Goal: Task Accomplishment & Management: Use online tool/utility

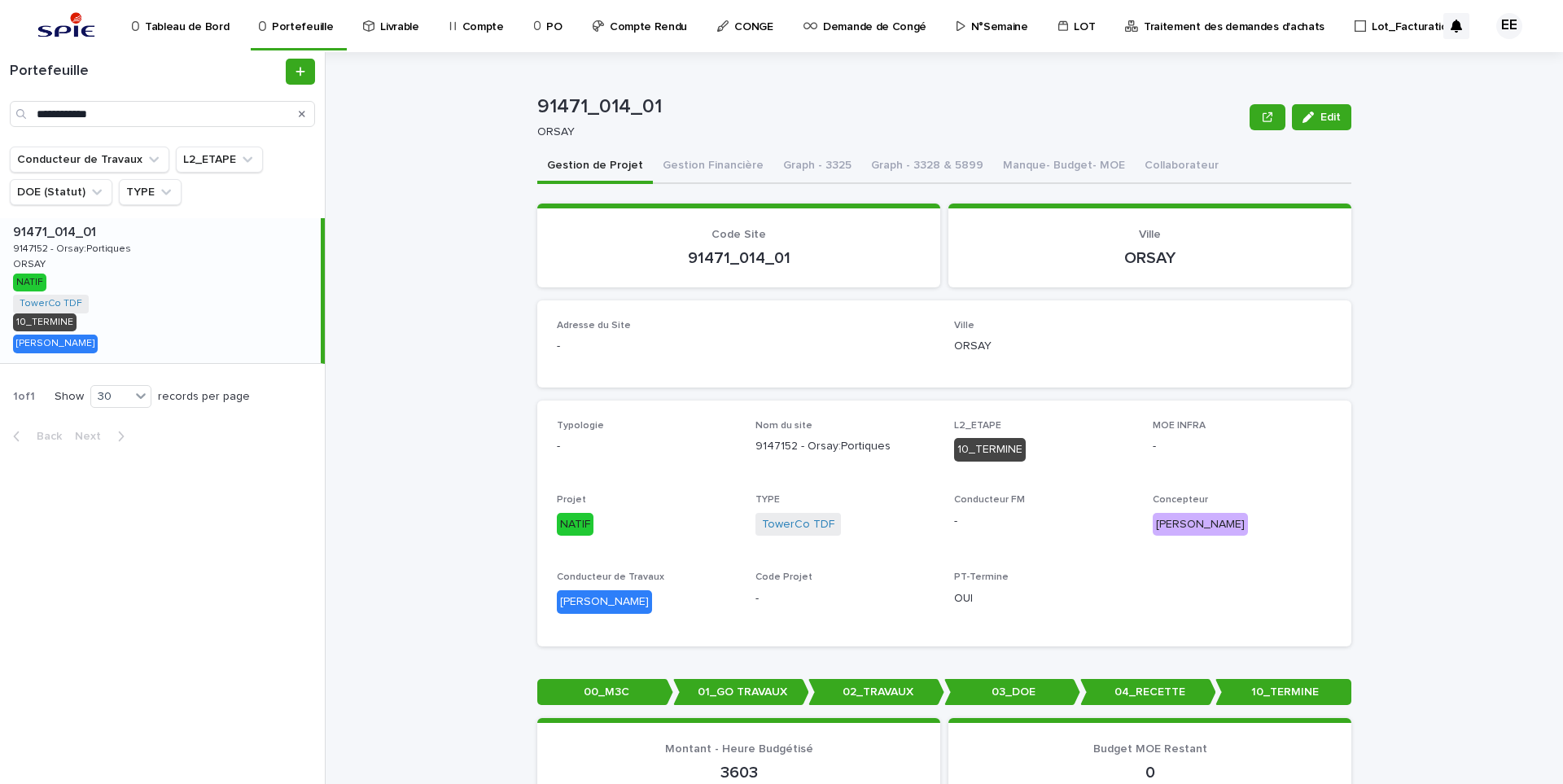
click at [1198, 26] on p "Traitement des demandes d'achats" at bounding box center [1234, 17] width 181 height 34
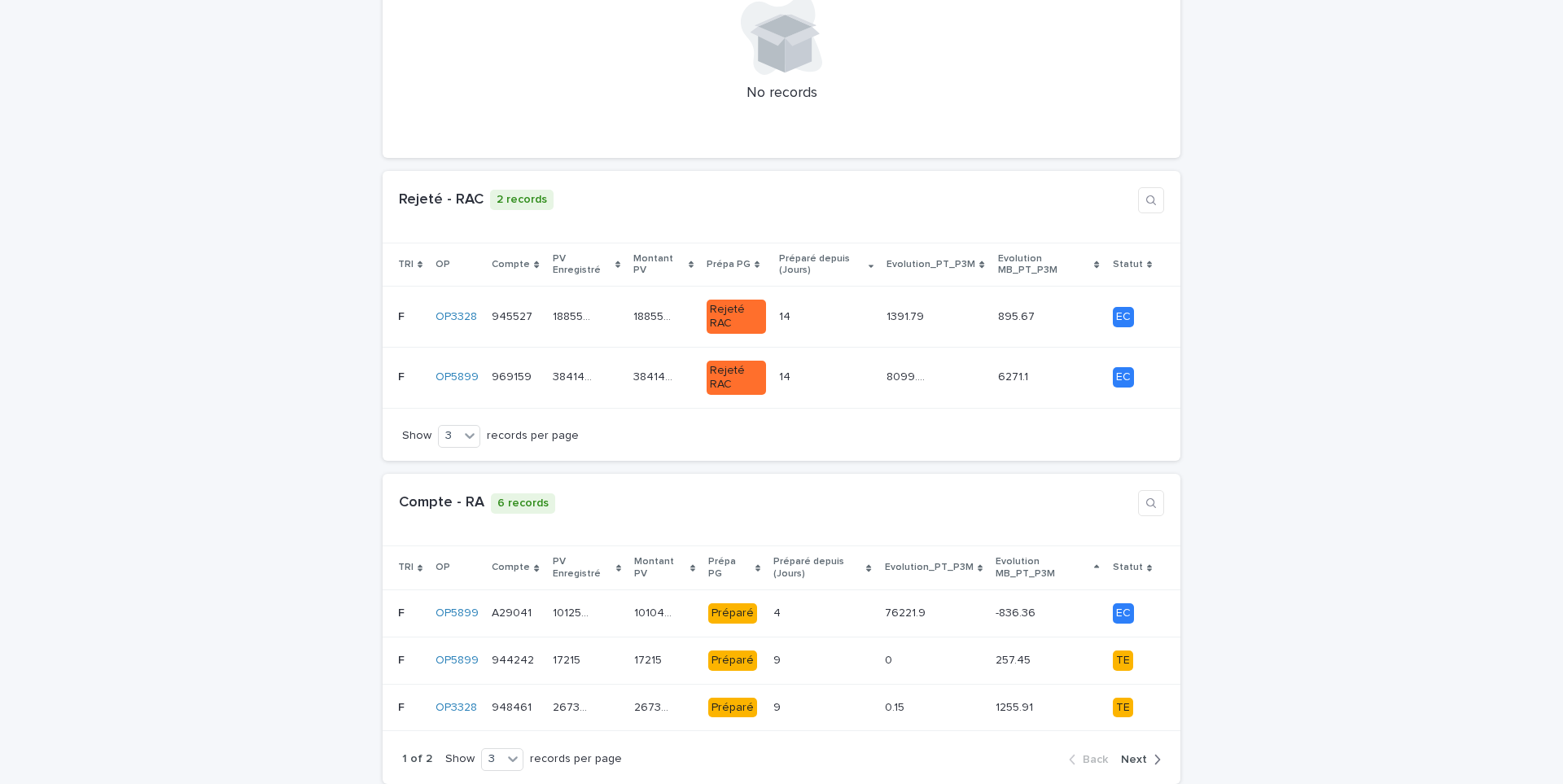
scroll to position [976, 0]
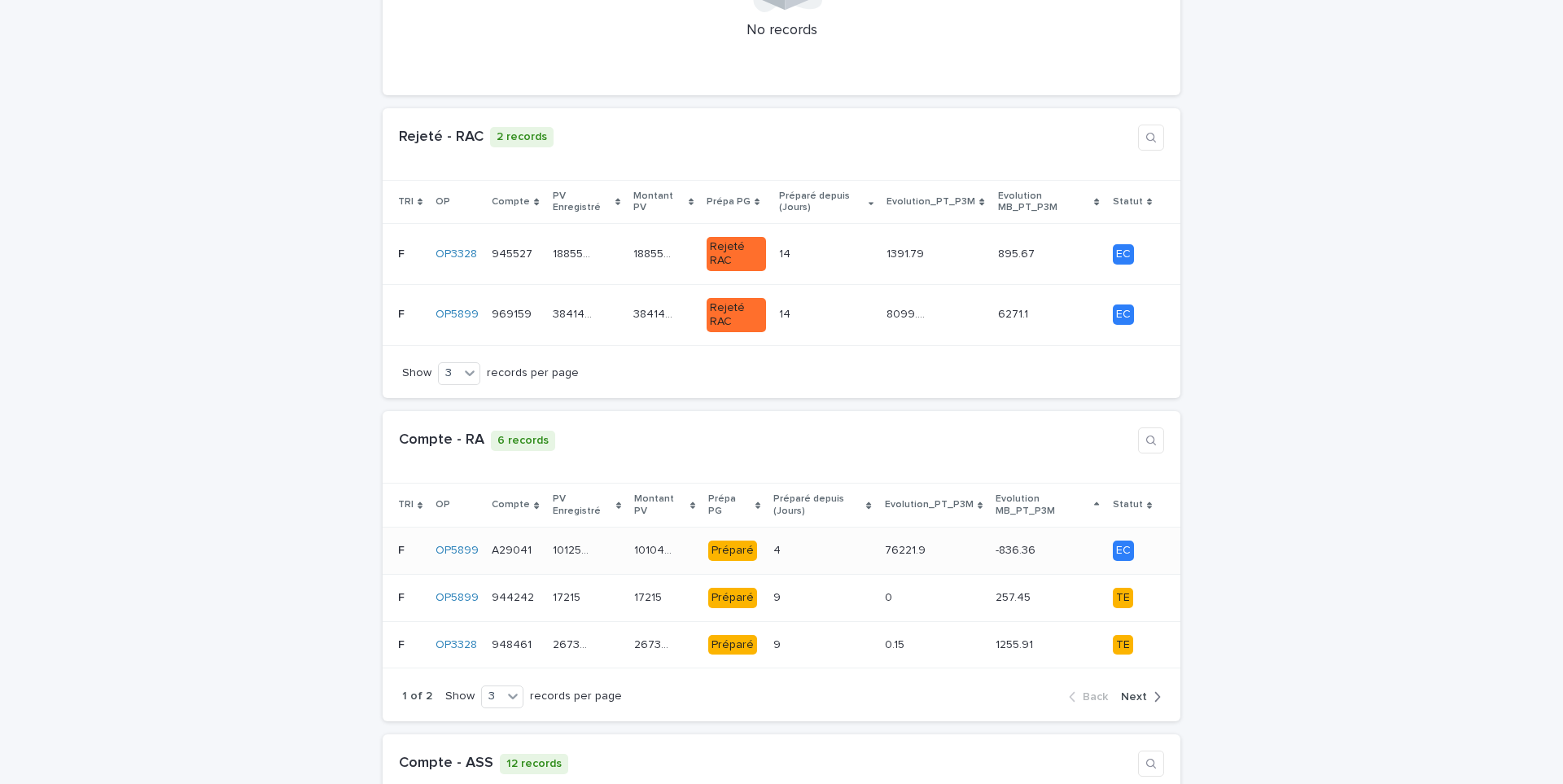
click at [902, 541] on td "76221.9 76221.9" at bounding box center [933, 551] width 111 height 47
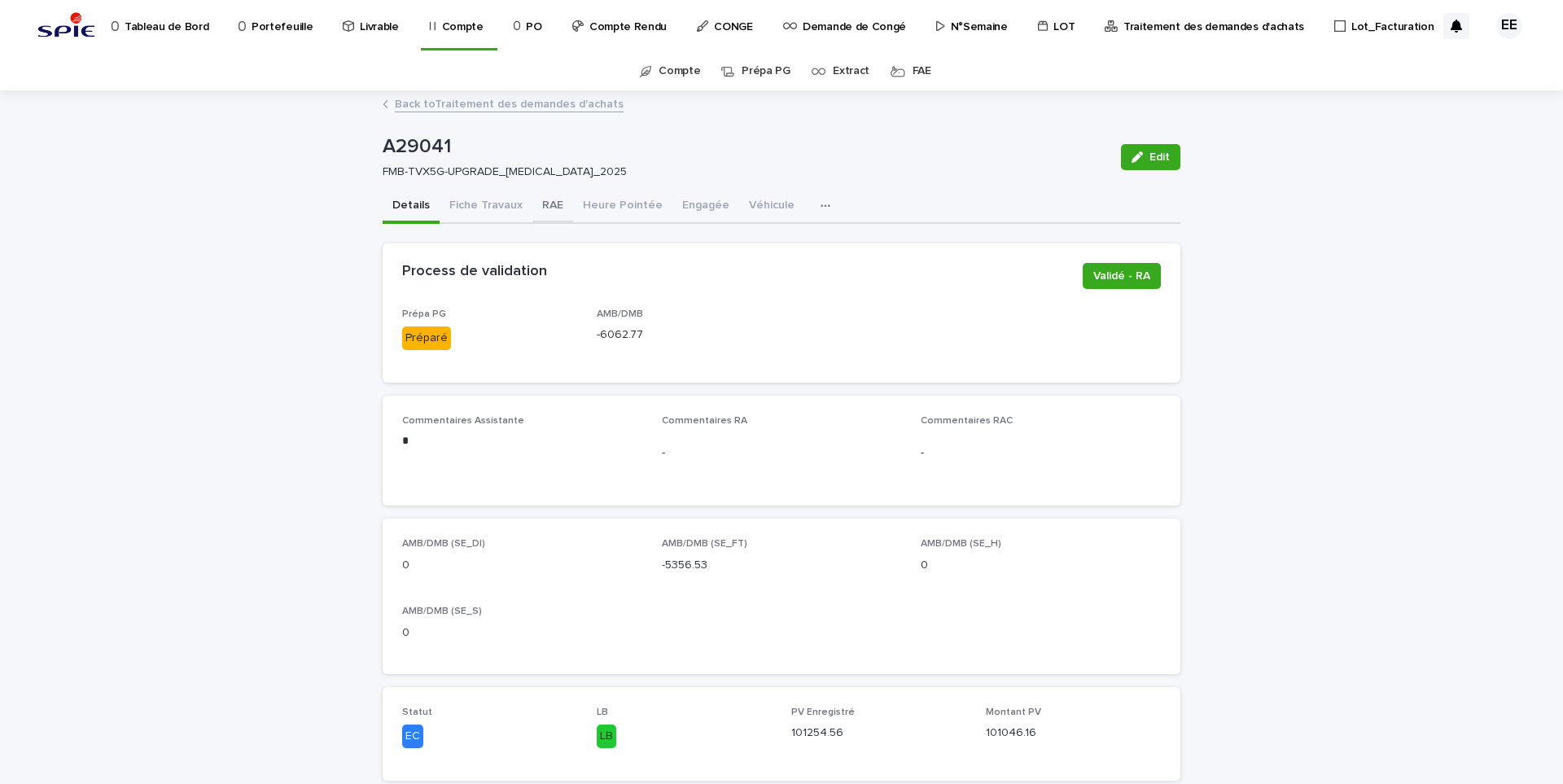
click at [540, 207] on button "RAE" at bounding box center [552, 206] width 41 height 34
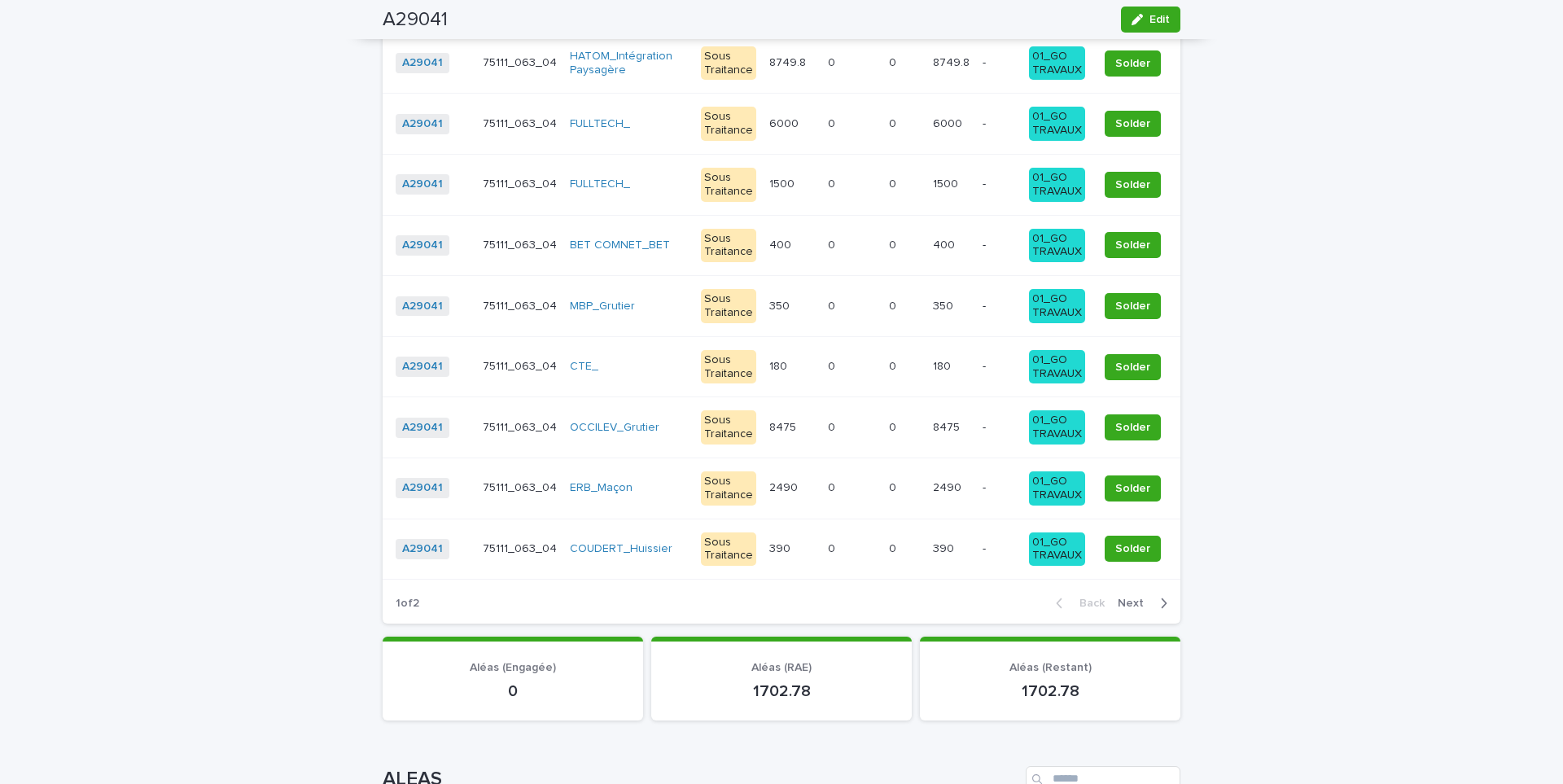
scroll to position [2023, 0]
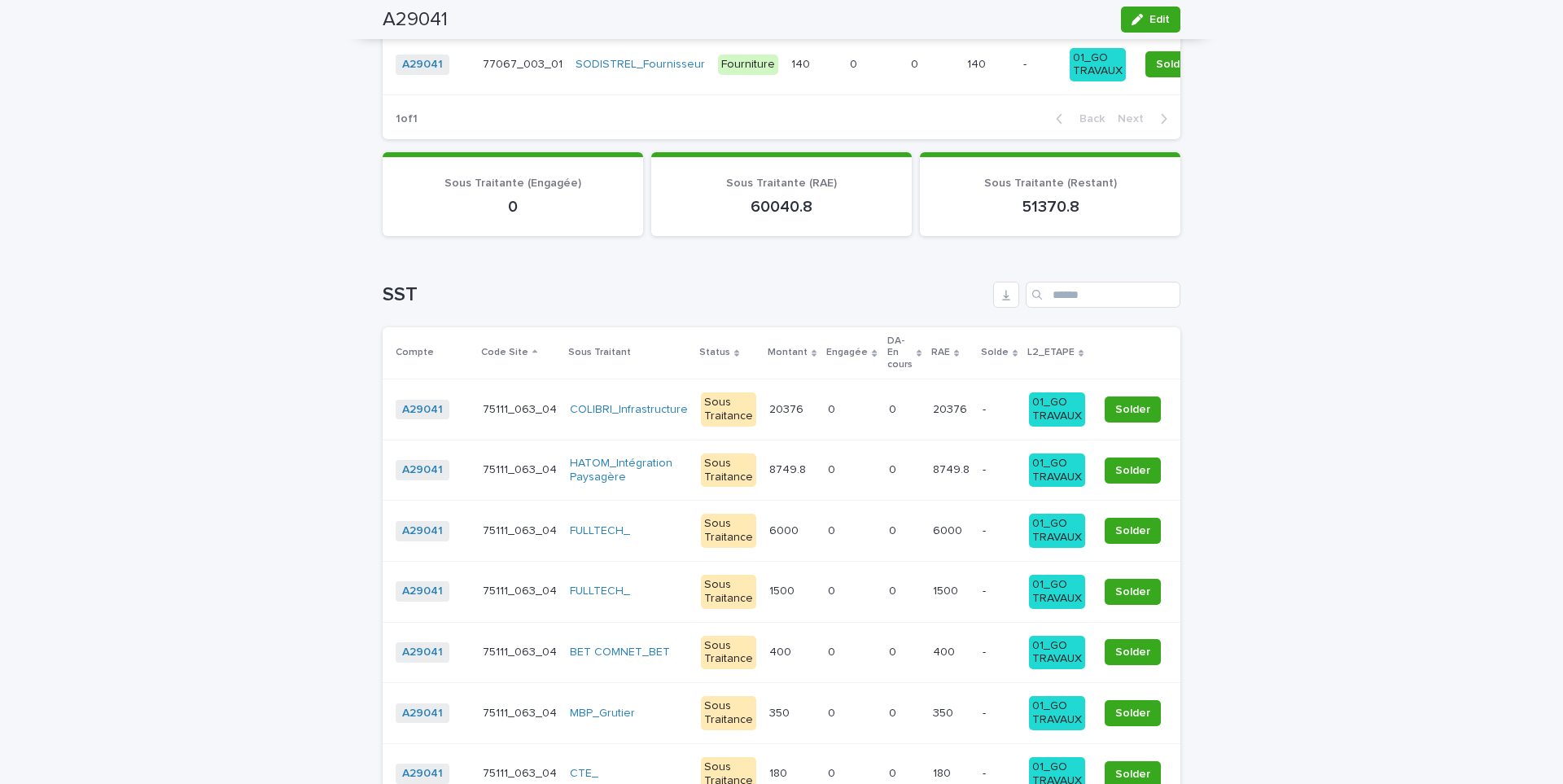
click at [1044, 344] on p "L2_ETAPE" at bounding box center [1051, 353] width 47 height 18
click at [1043, 344] on p "L2_ETAPE" at bounding box center [1051, 353] width 47 height 18
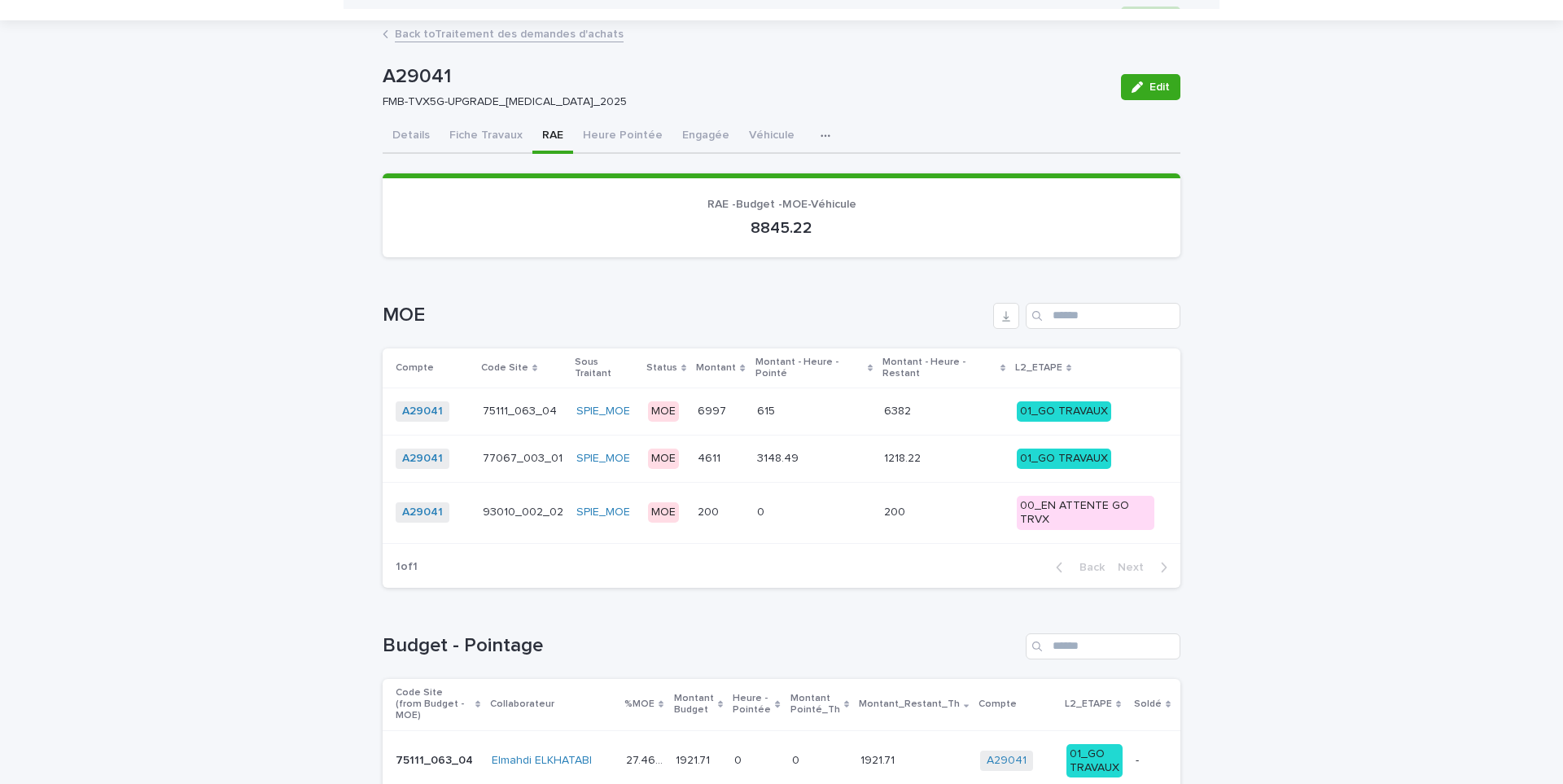
scroll to position [0, 0]
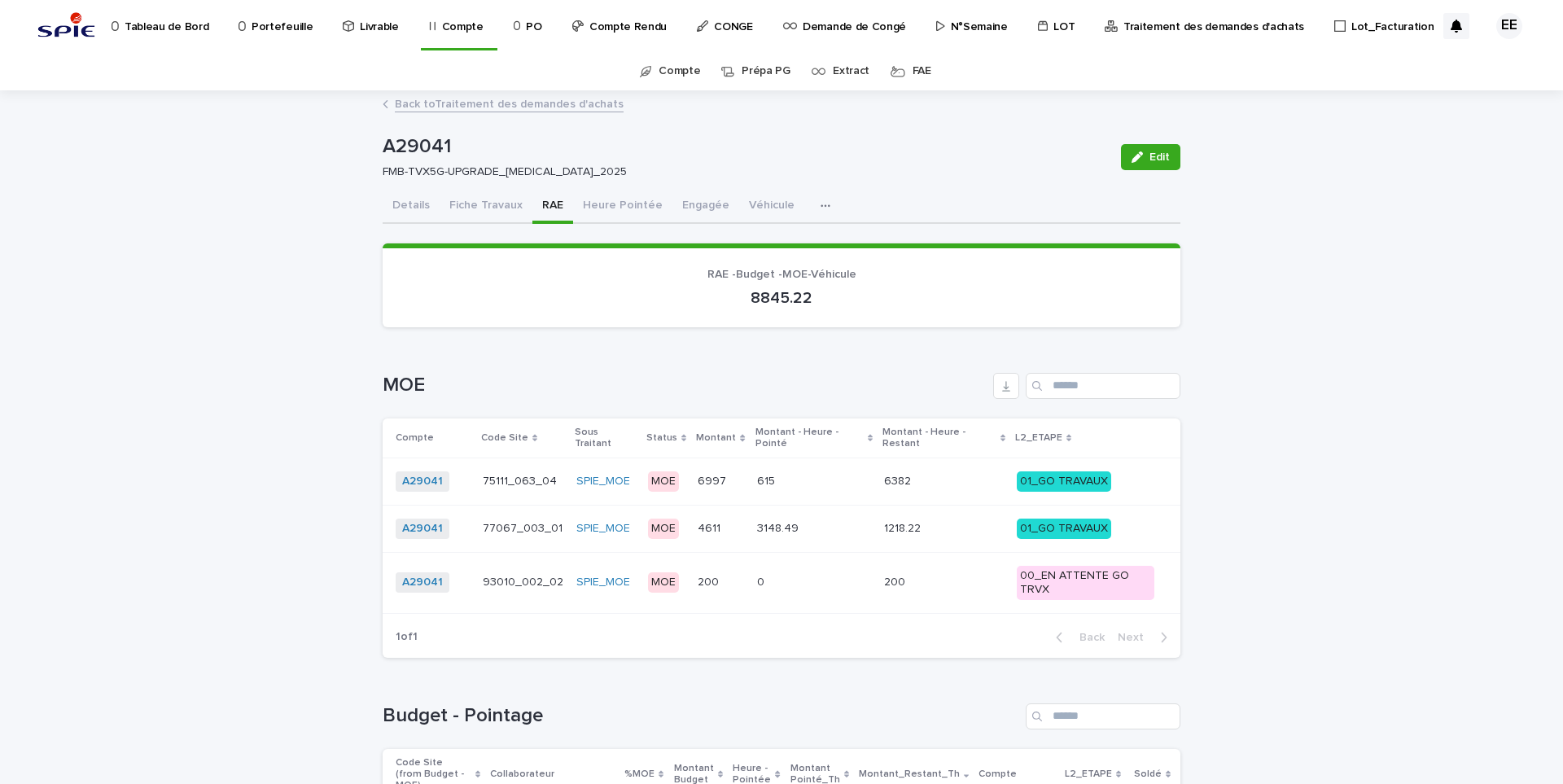
click at [540, 107] on link "Back to Traitement des demandes d'achats" at bounding box center [509, 102] width 229 height 18
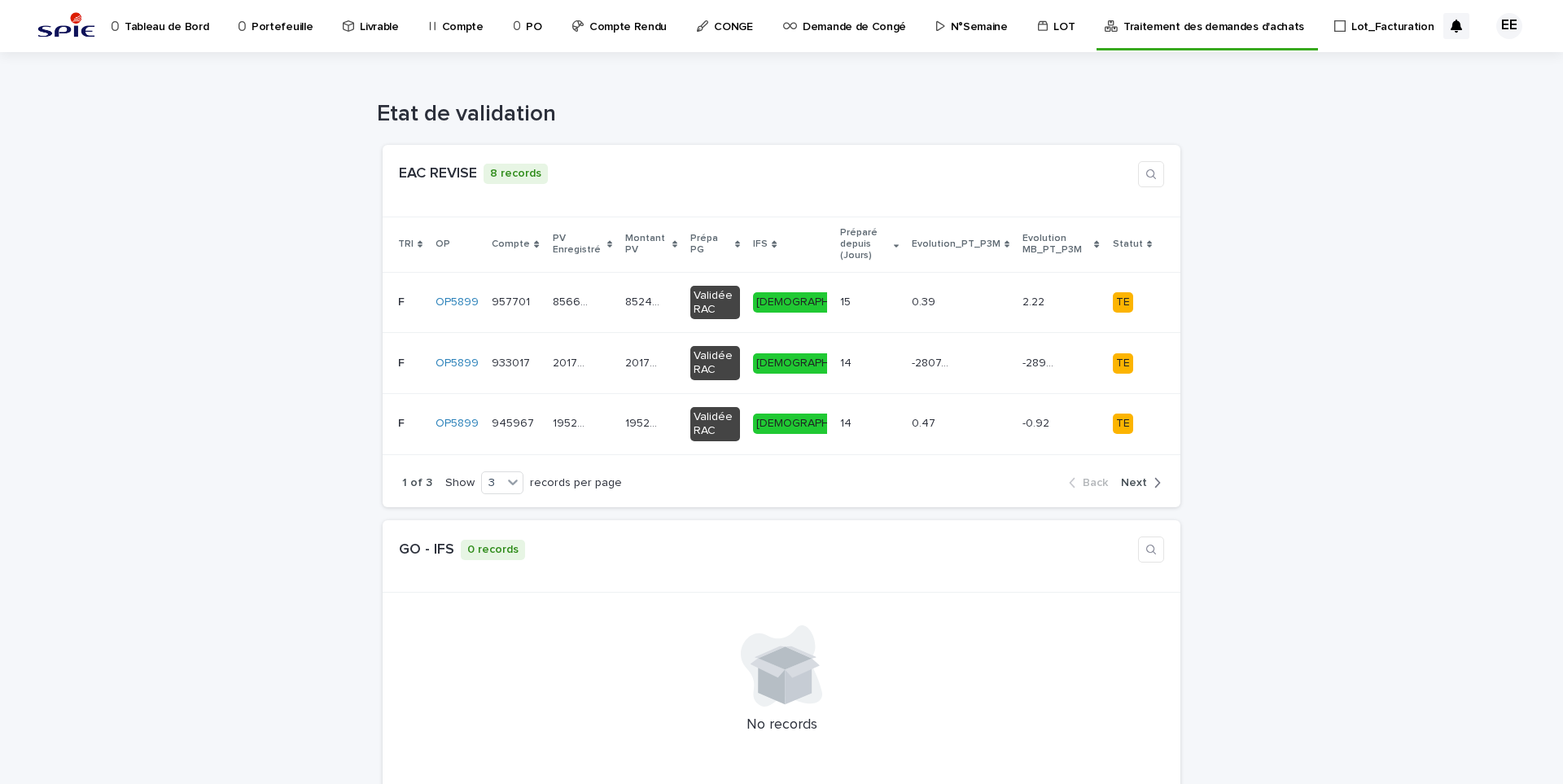
scroll to position [1221, 0]
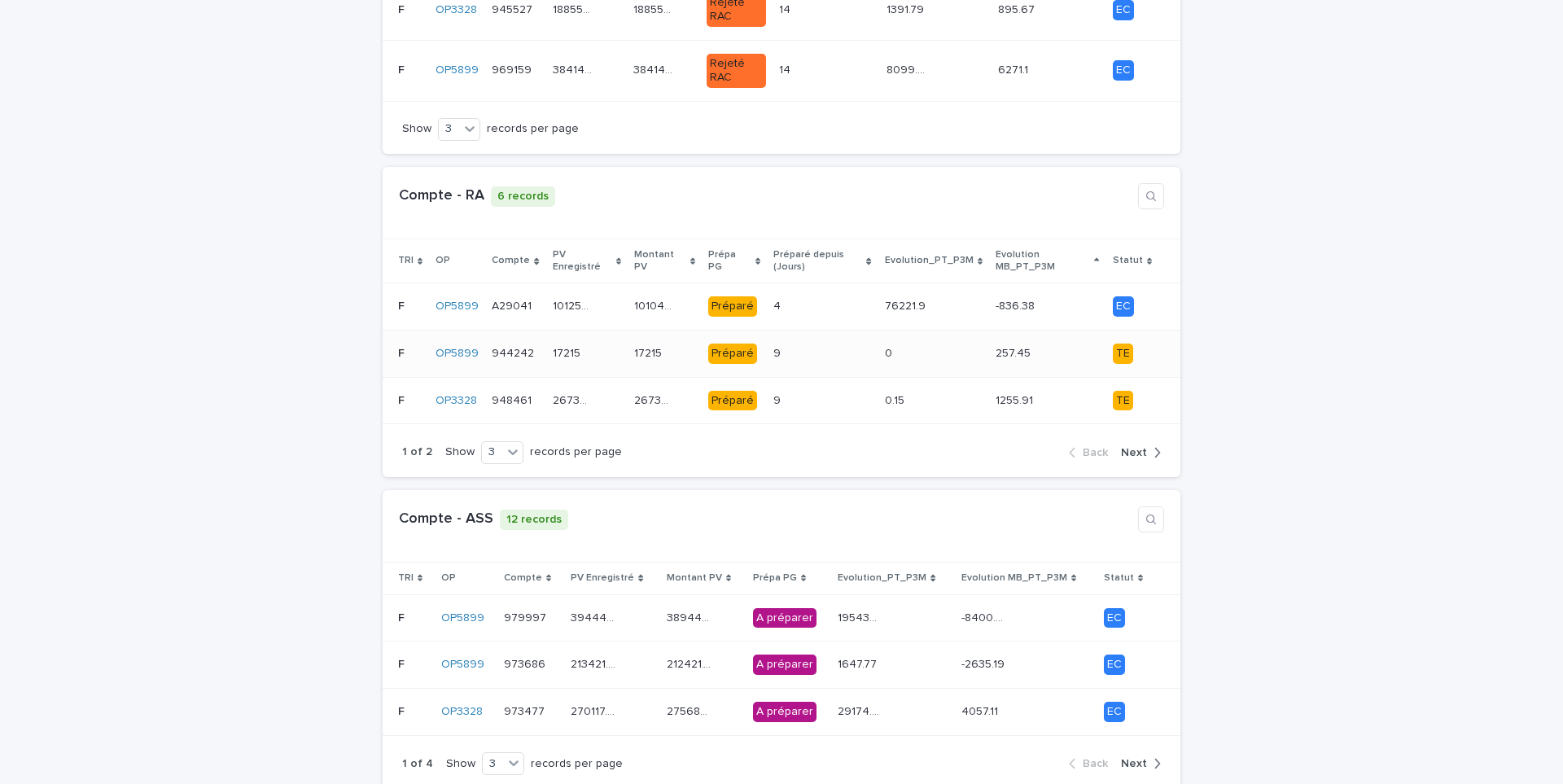
click at [794, 340] on div "9 9" at bounding box center [822, 354] width 97 height 27
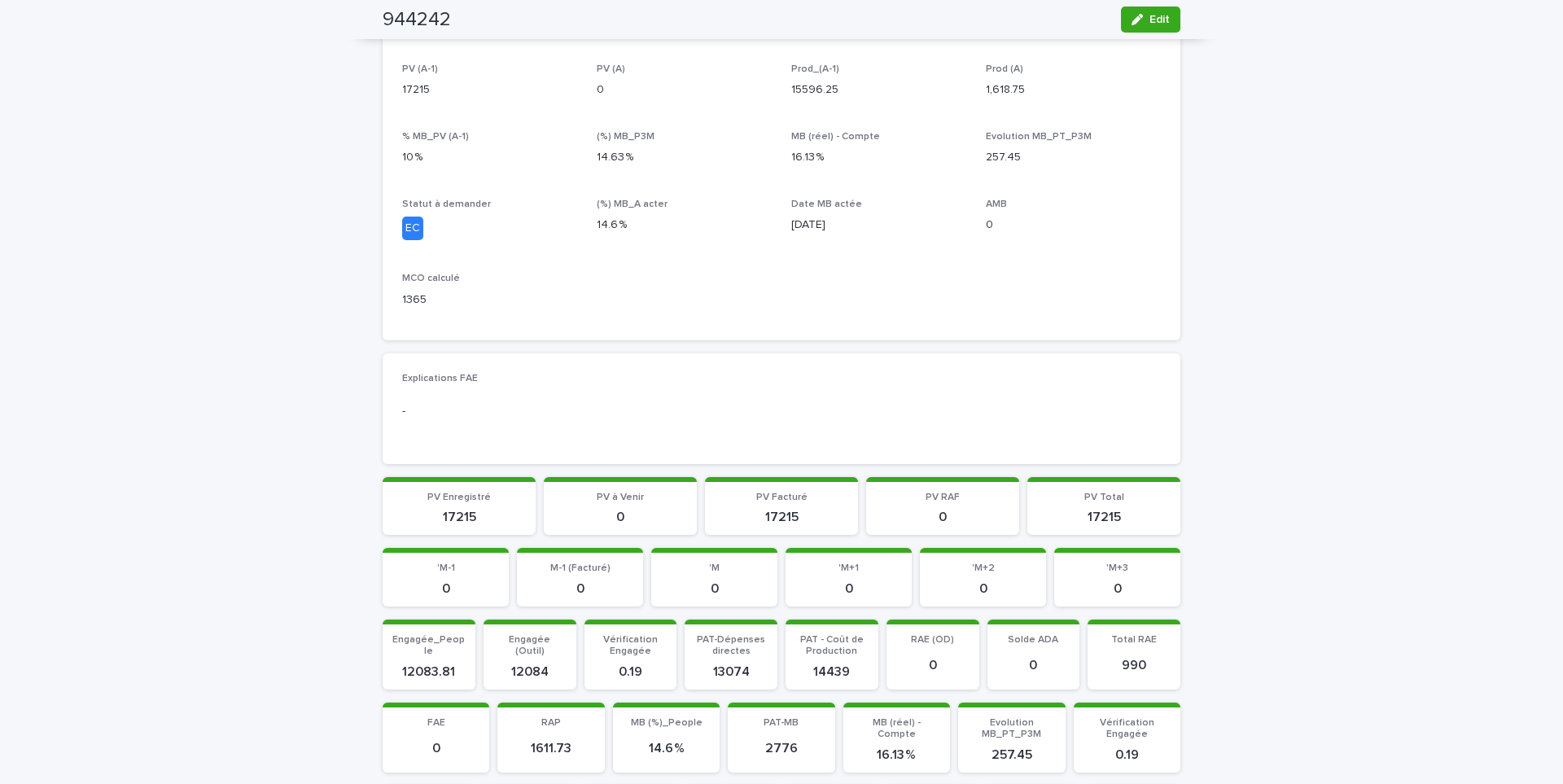
scroll to position [82, 0]
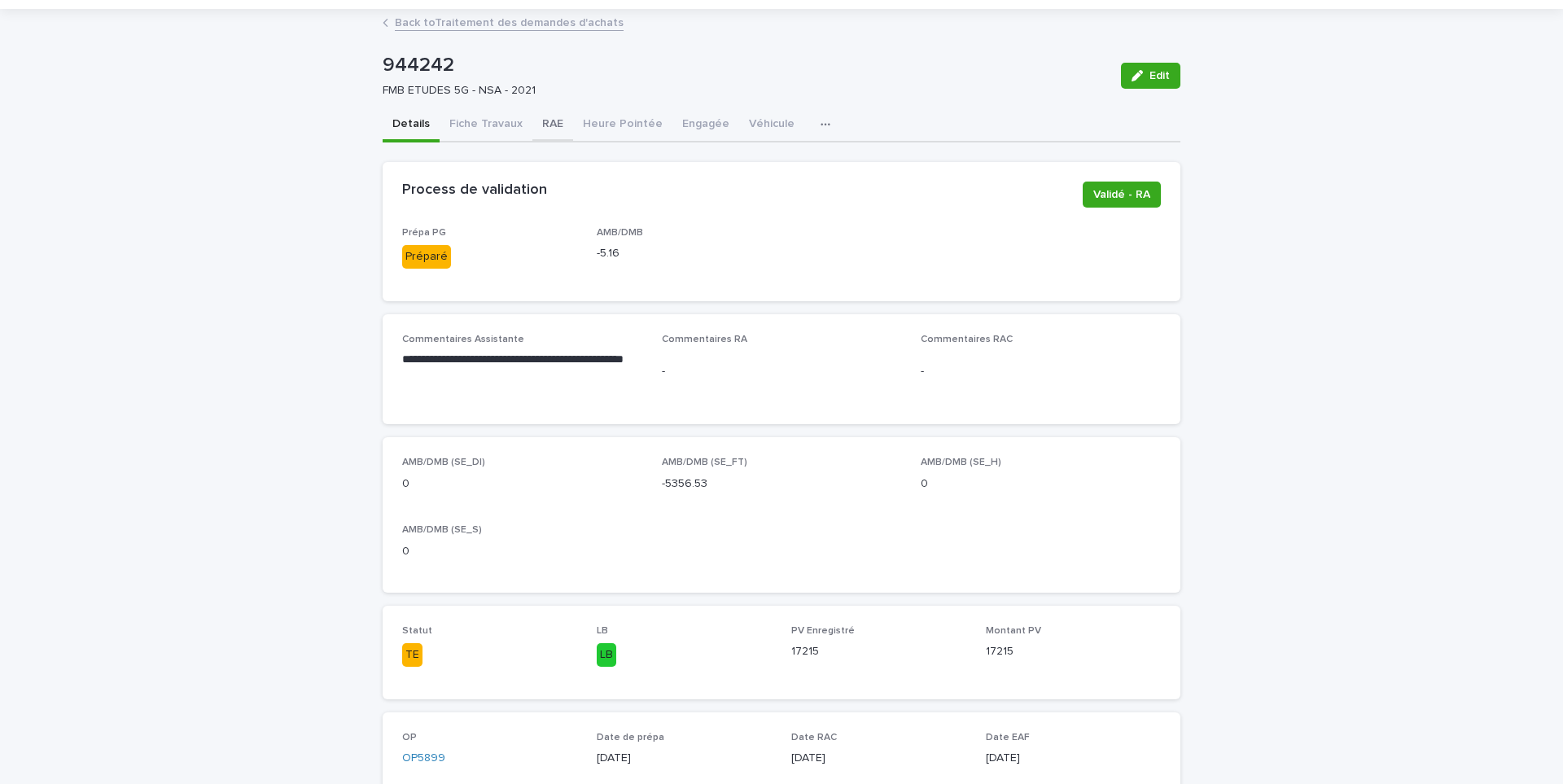
click at [540, 125] on button "RAE" at bounding box center [552, 125] width 41 height 34
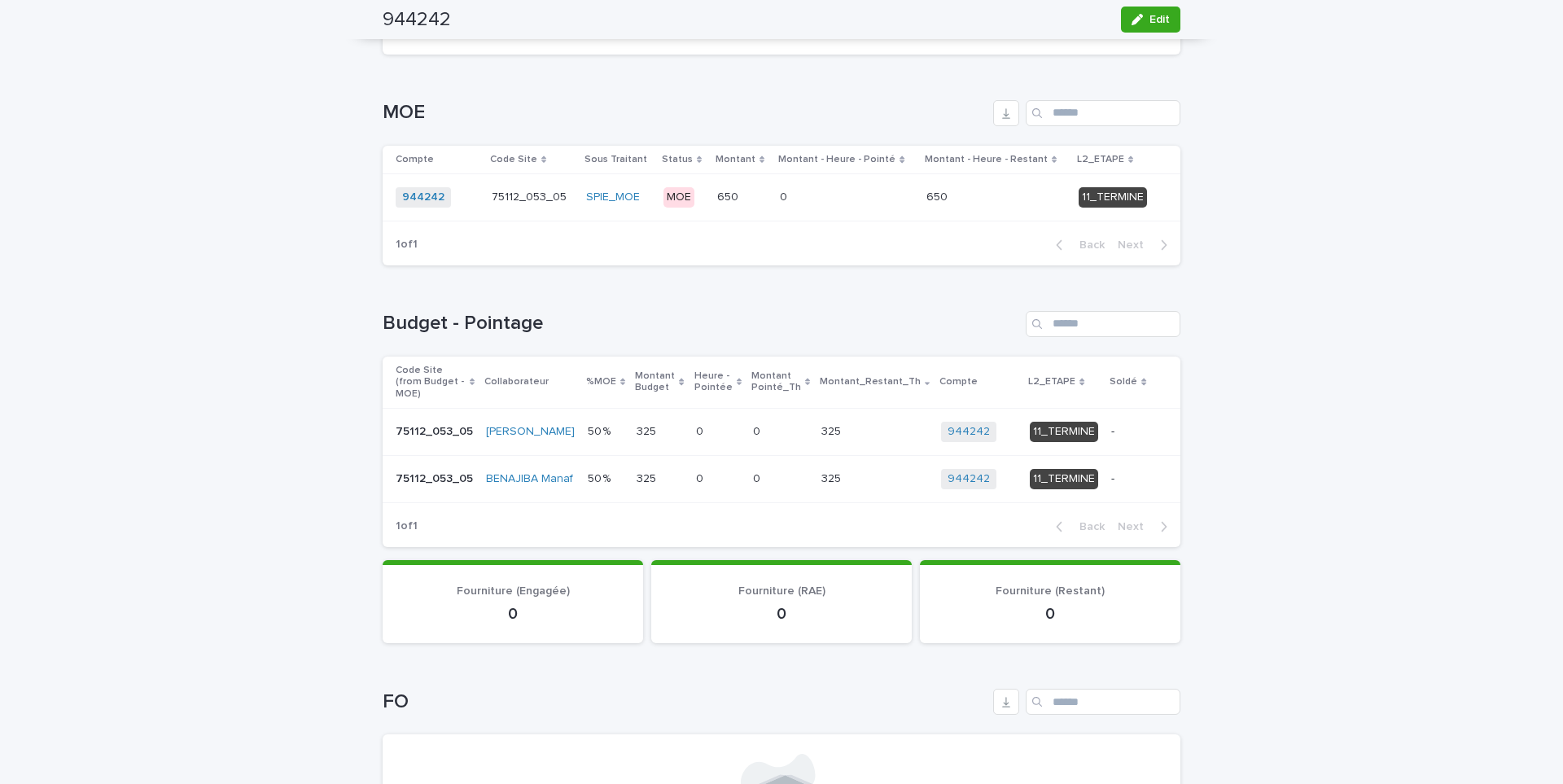
scroll to position [244, 0]
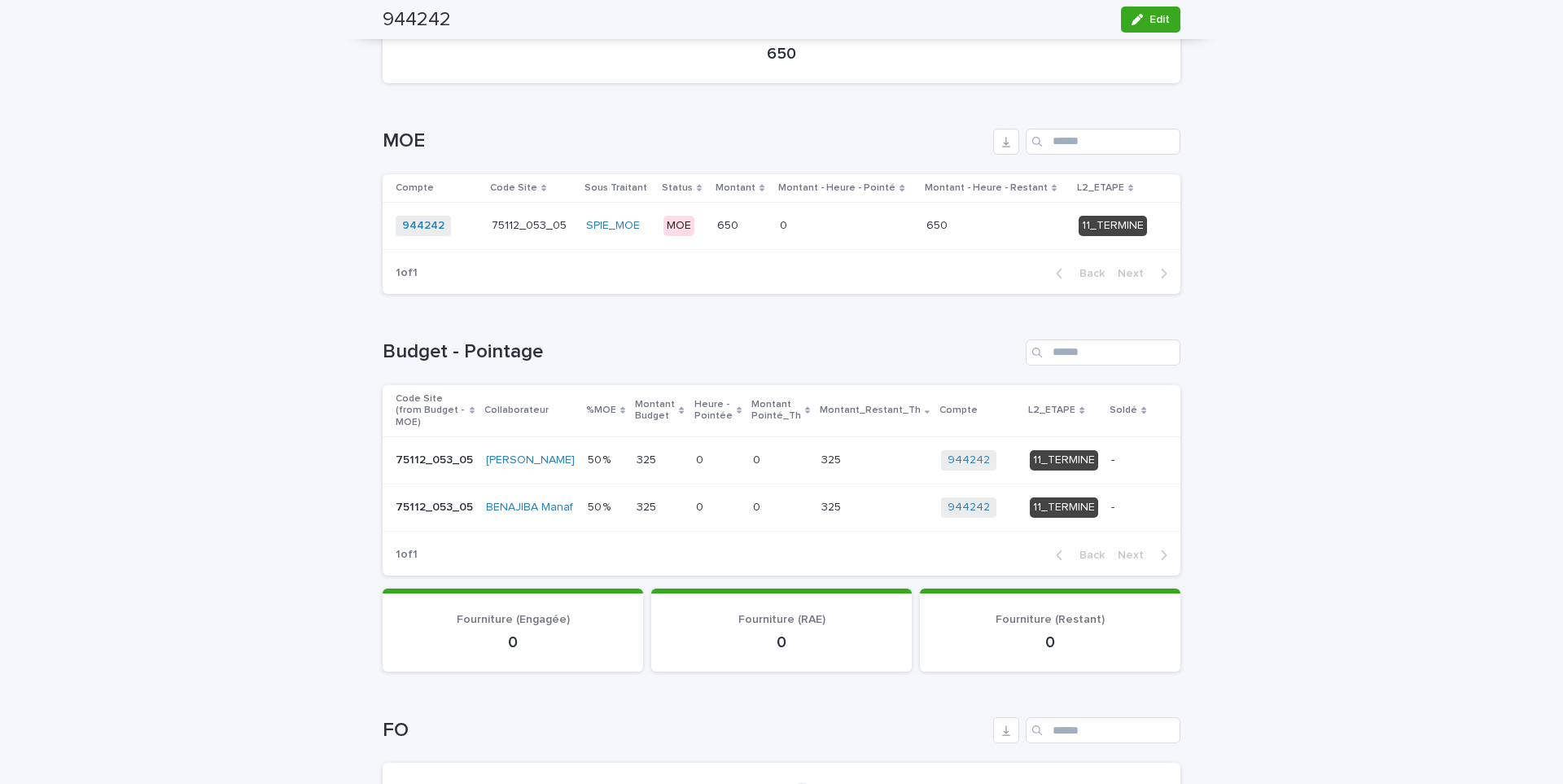
click at [735, 244] on td "650 650" at bounding box center [743, 225] width 63 height 47
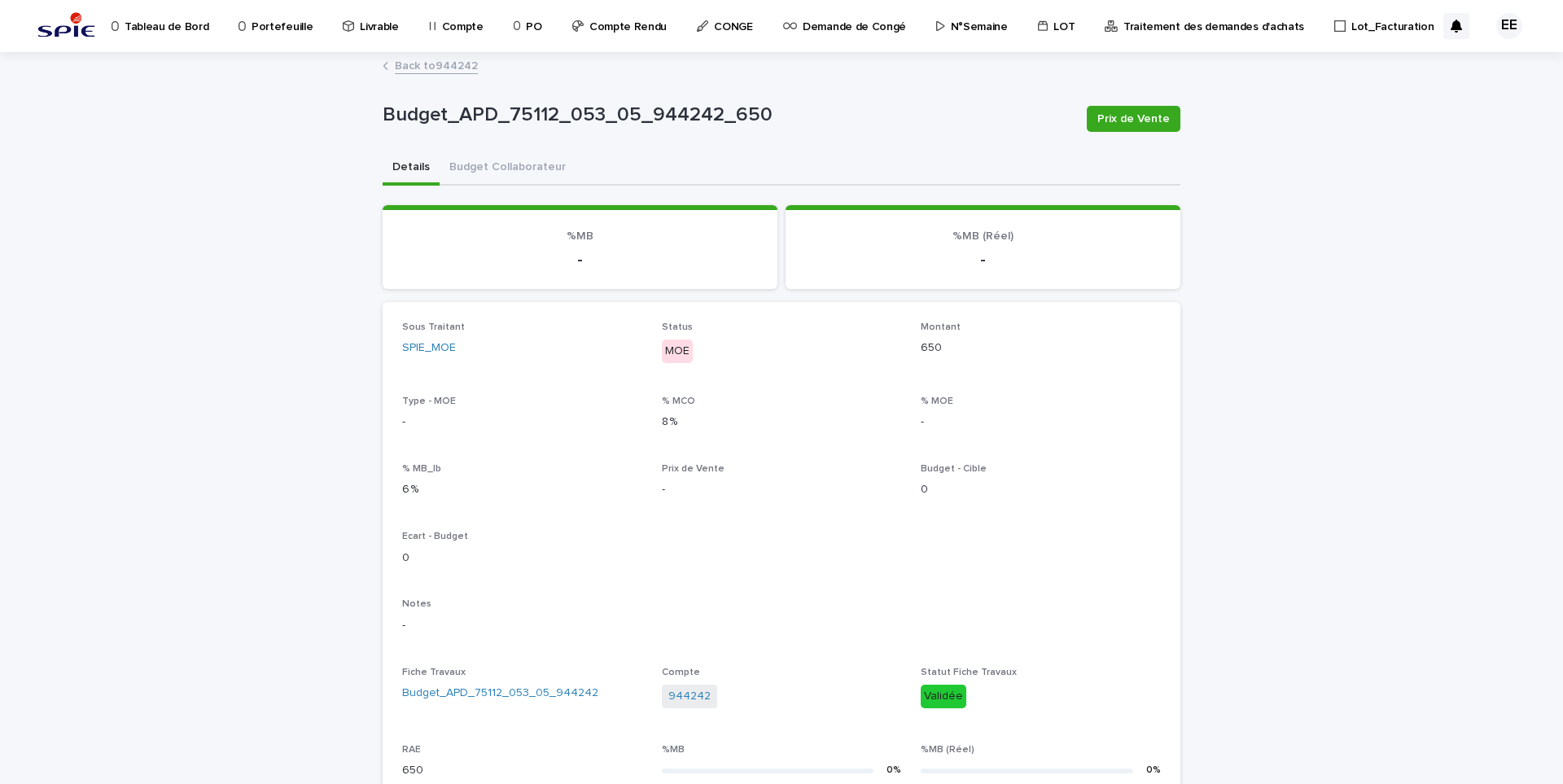
click at [436, 62] on link "Back to 944242" at bounding box center [436, 64] width 83 height 18
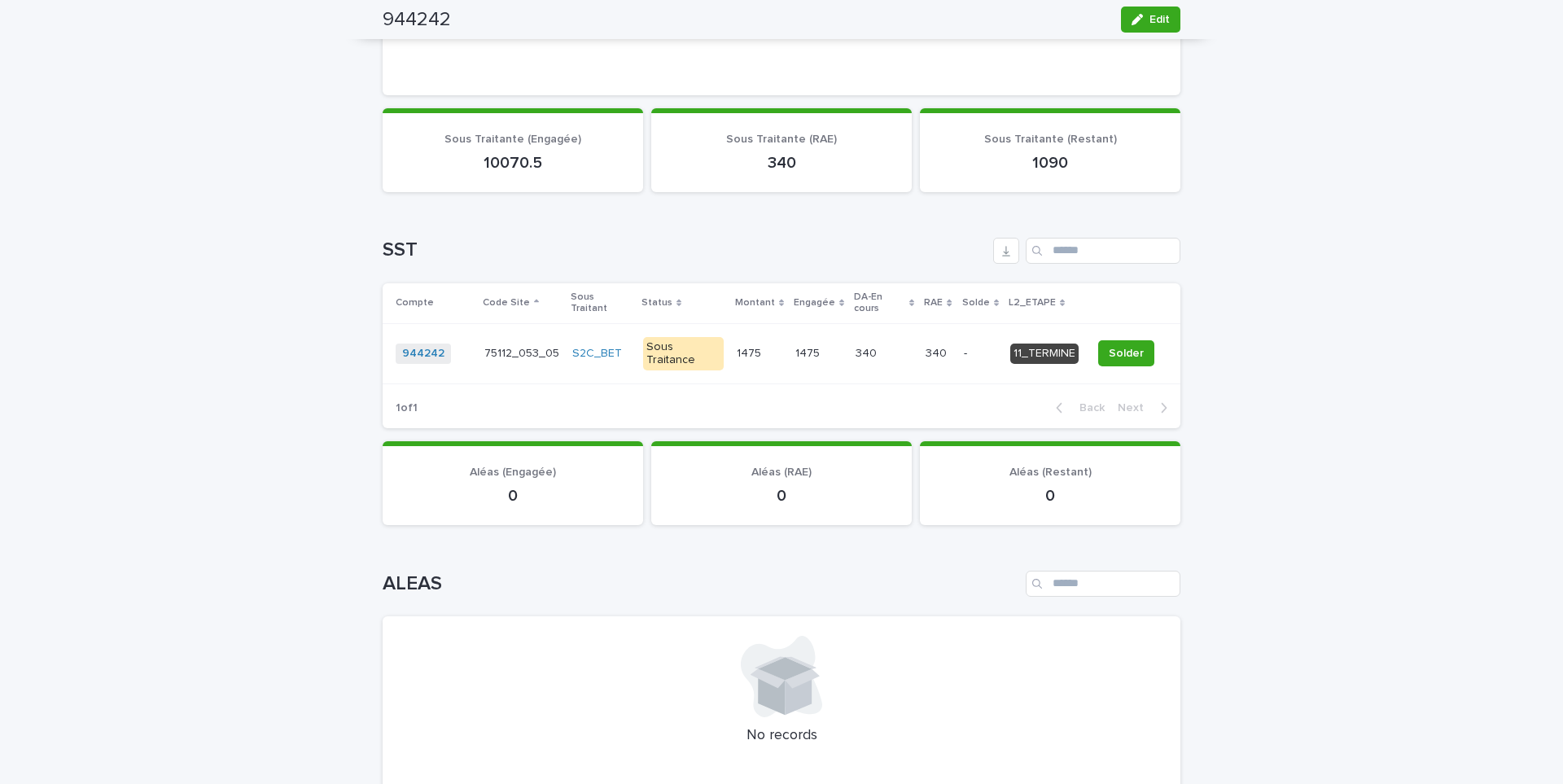
scroll to position [1139, 0]
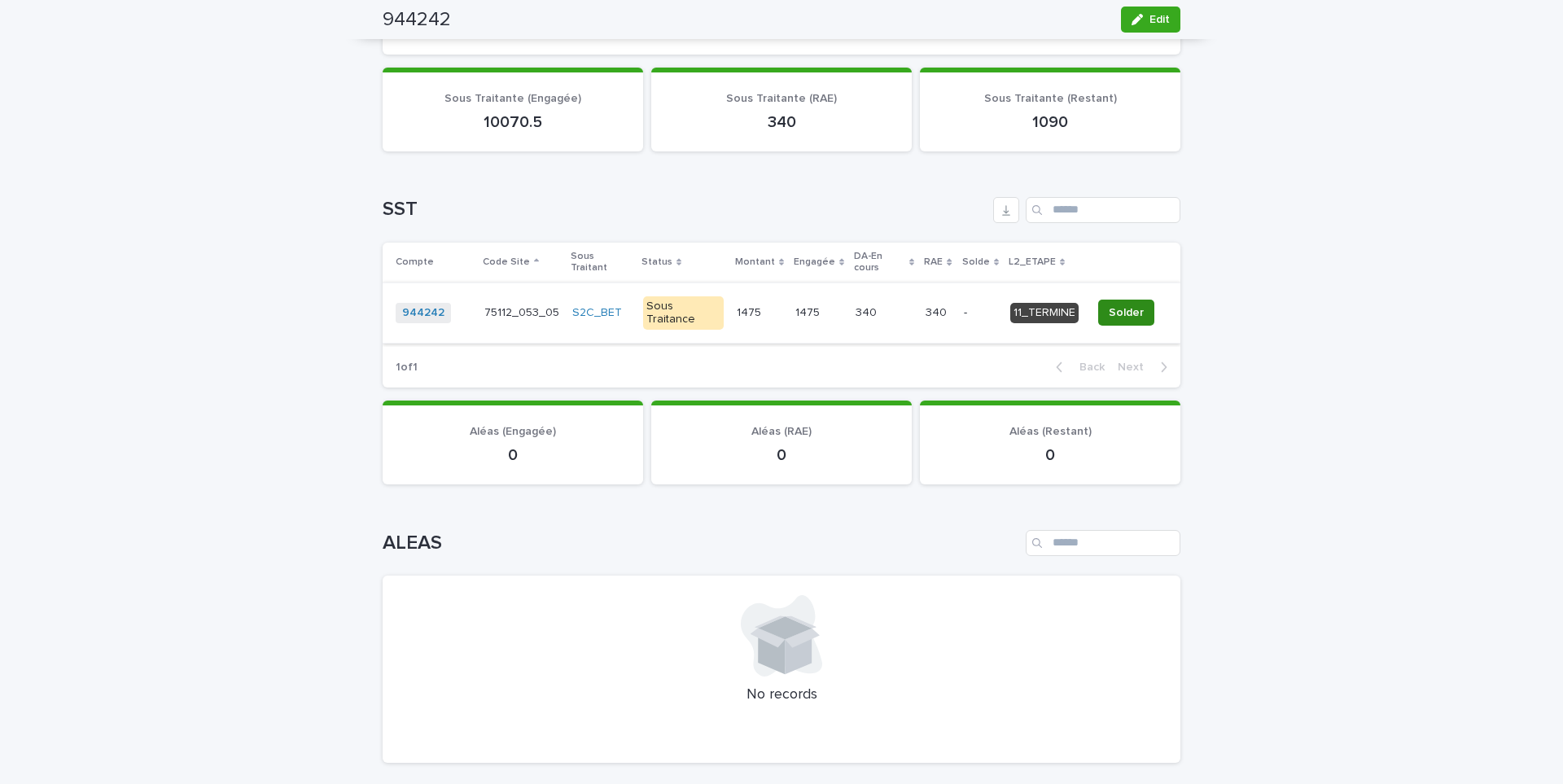
click at [1120, 305] on span "Solder" at bounding box center [1127, 313] width 35 height 17
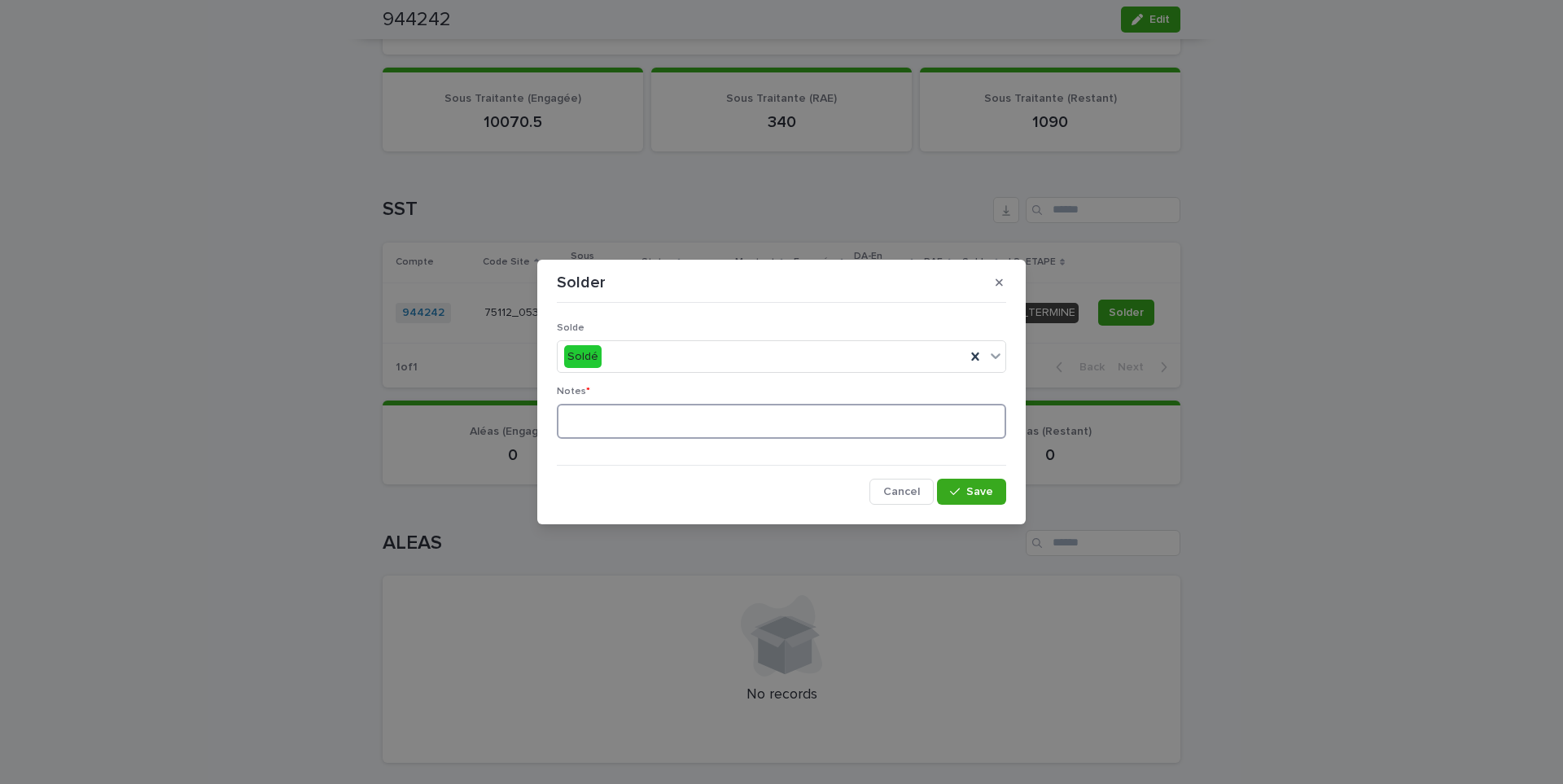
click at [724, 420] on textarea at bounding box center [782, 421] width 450 height 35
type textarea "*******"
click at [956, 491] on icon "button" at bounding box center [955, 492] width 10 height 12
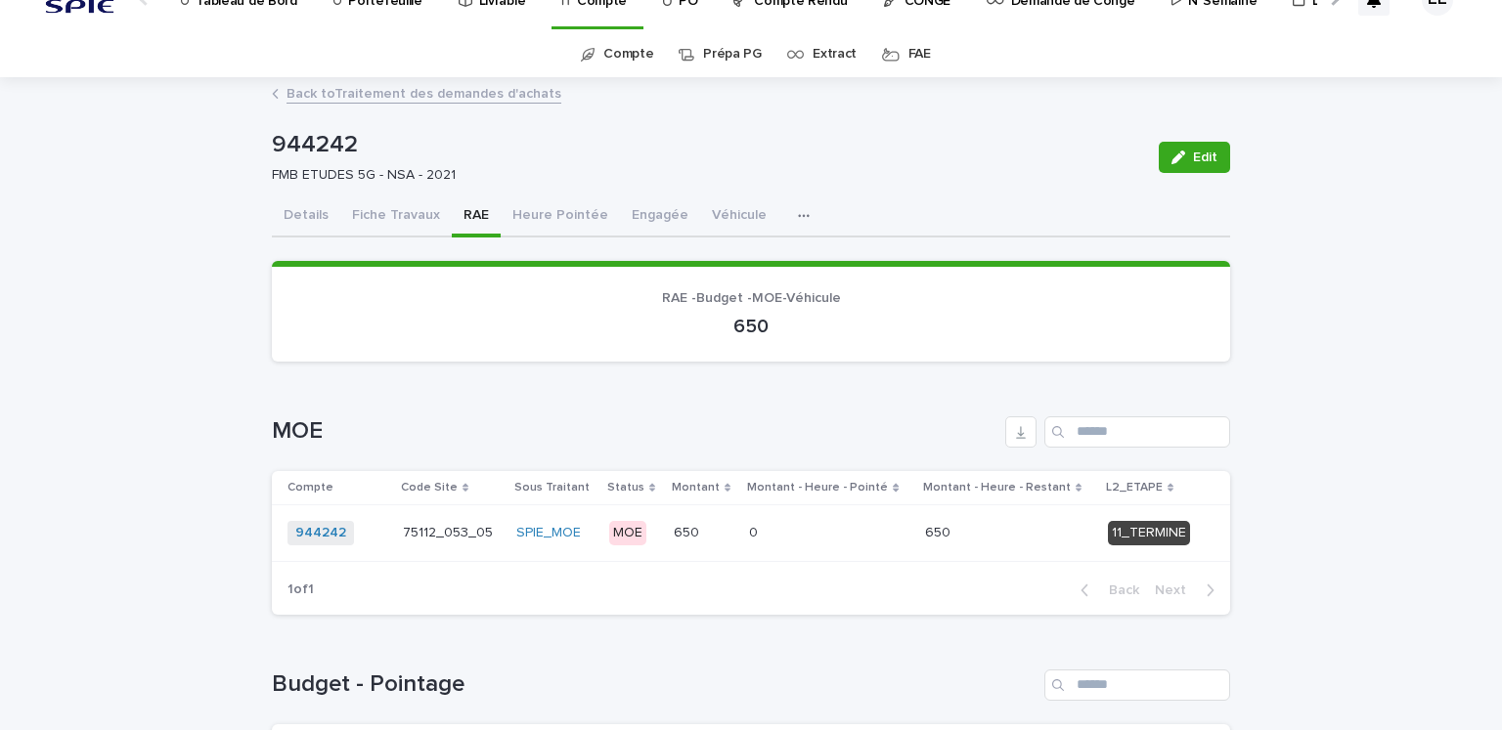
scroll to position [0, 0]
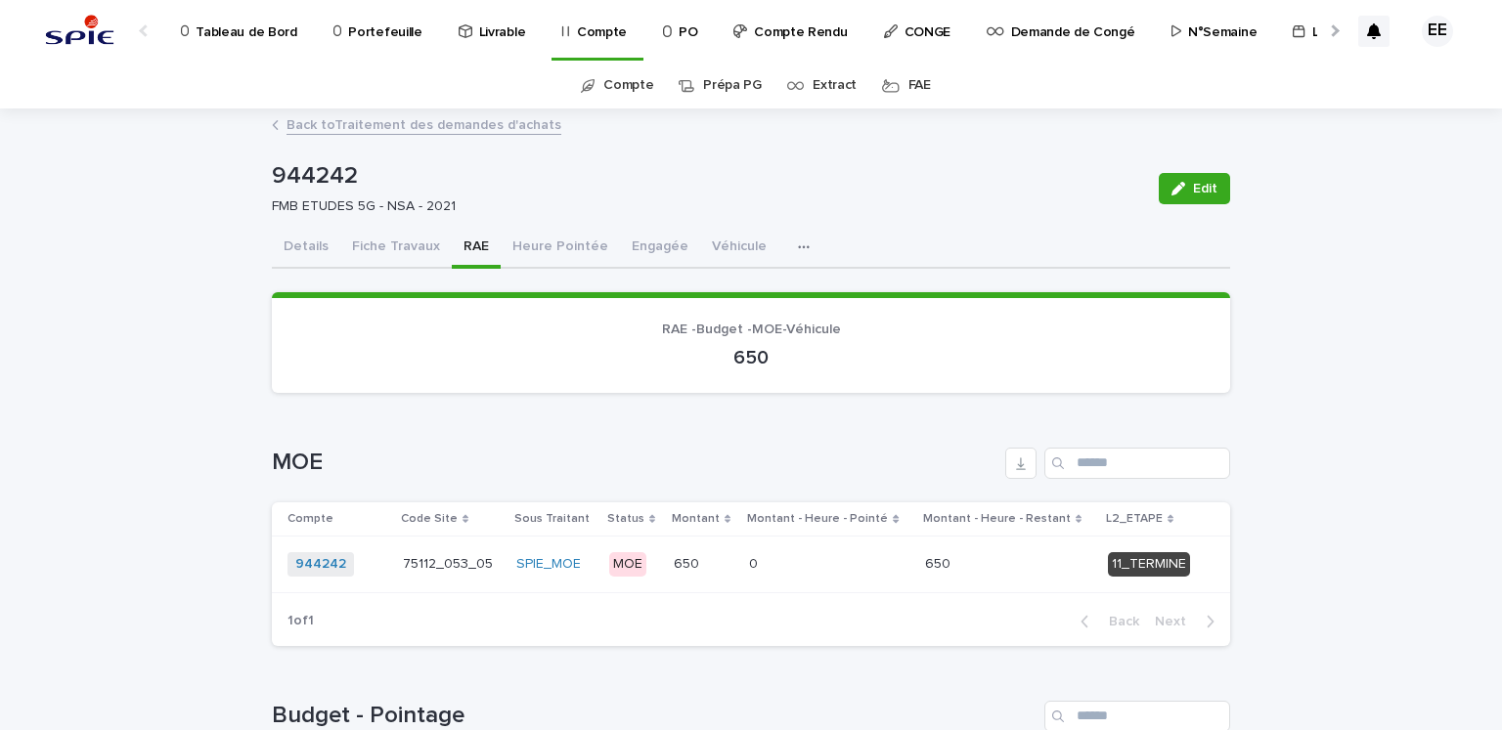
click at [377, 30] on p "Portefeuille" at bounding box center [384, 20] width 73 height 41
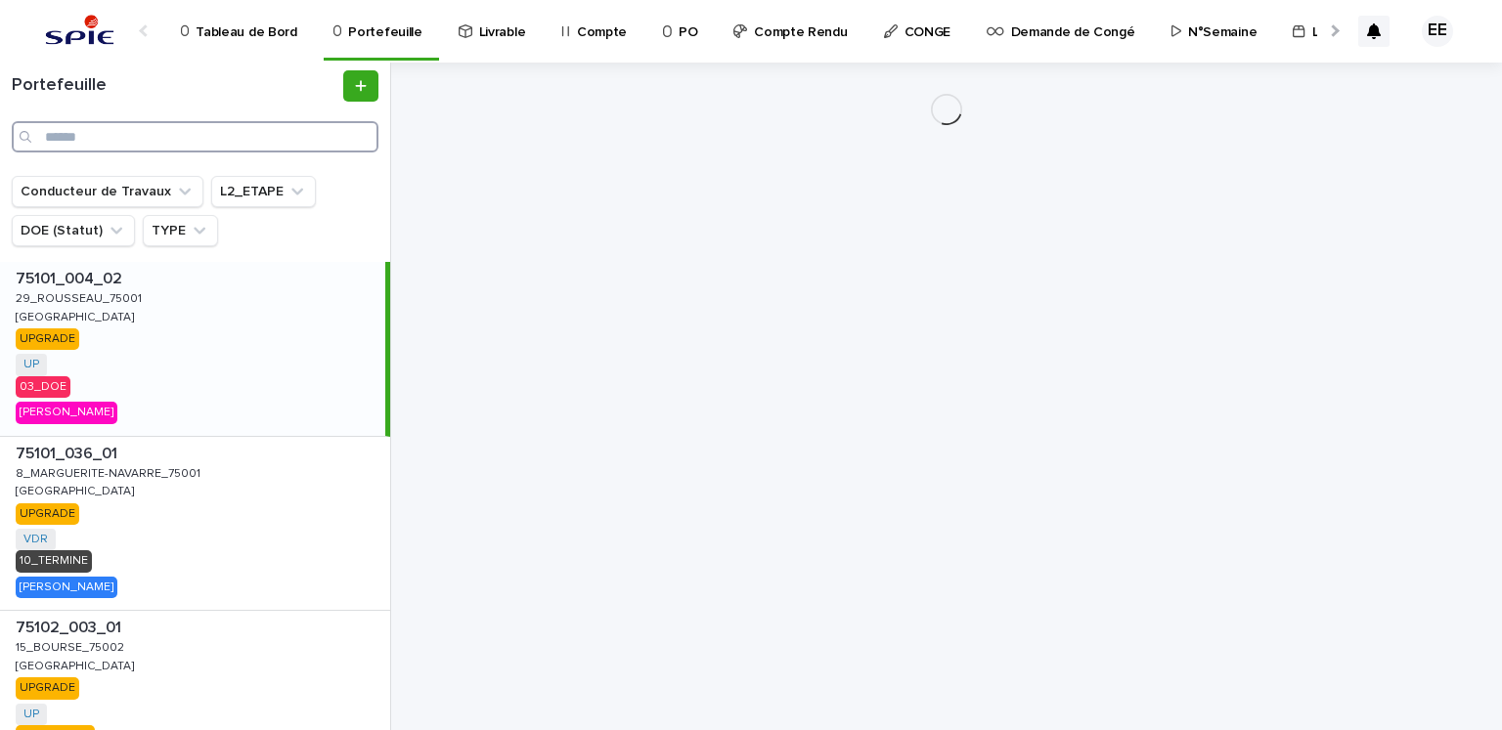
click at [308, 140] on input "Search" at bounding box center [195, 136] width 367 height 31
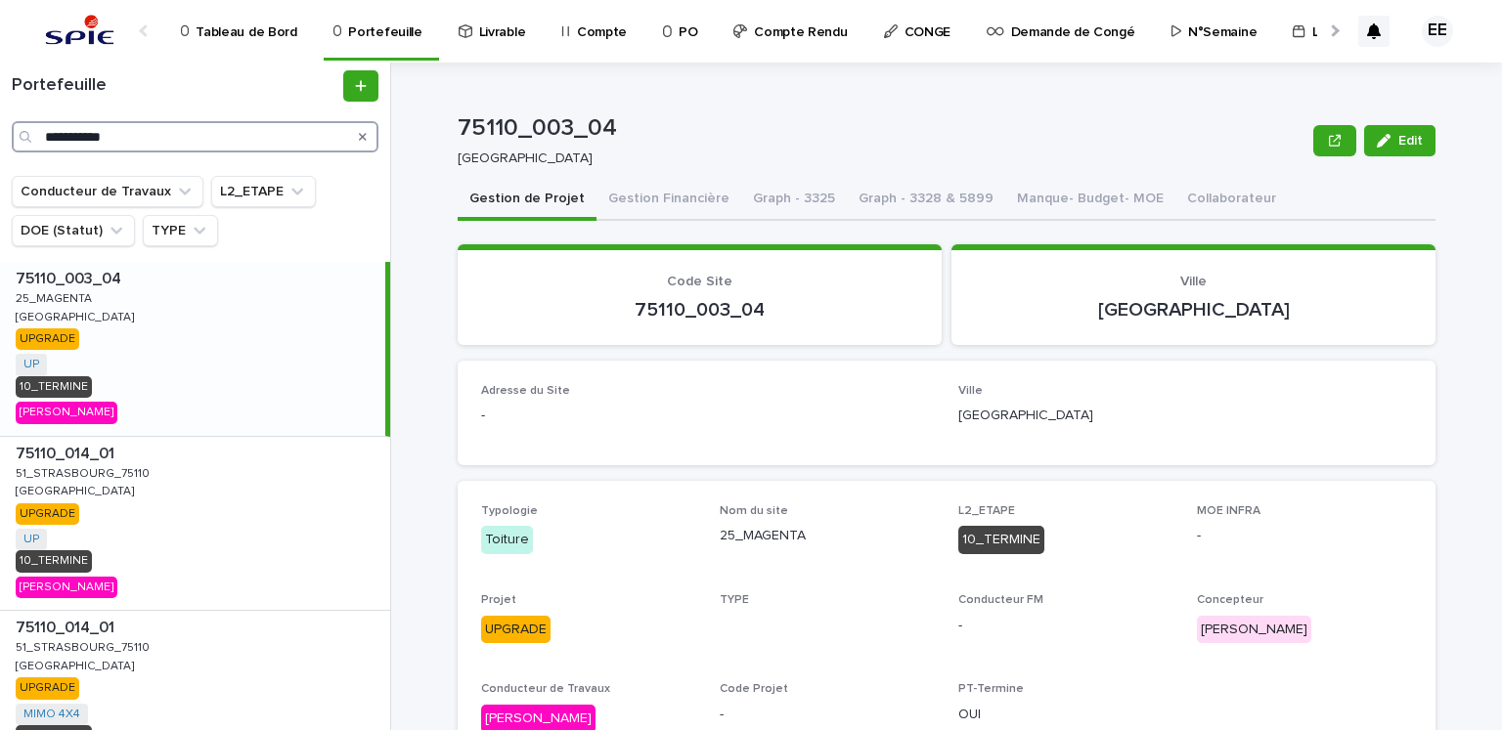
type input "**********"
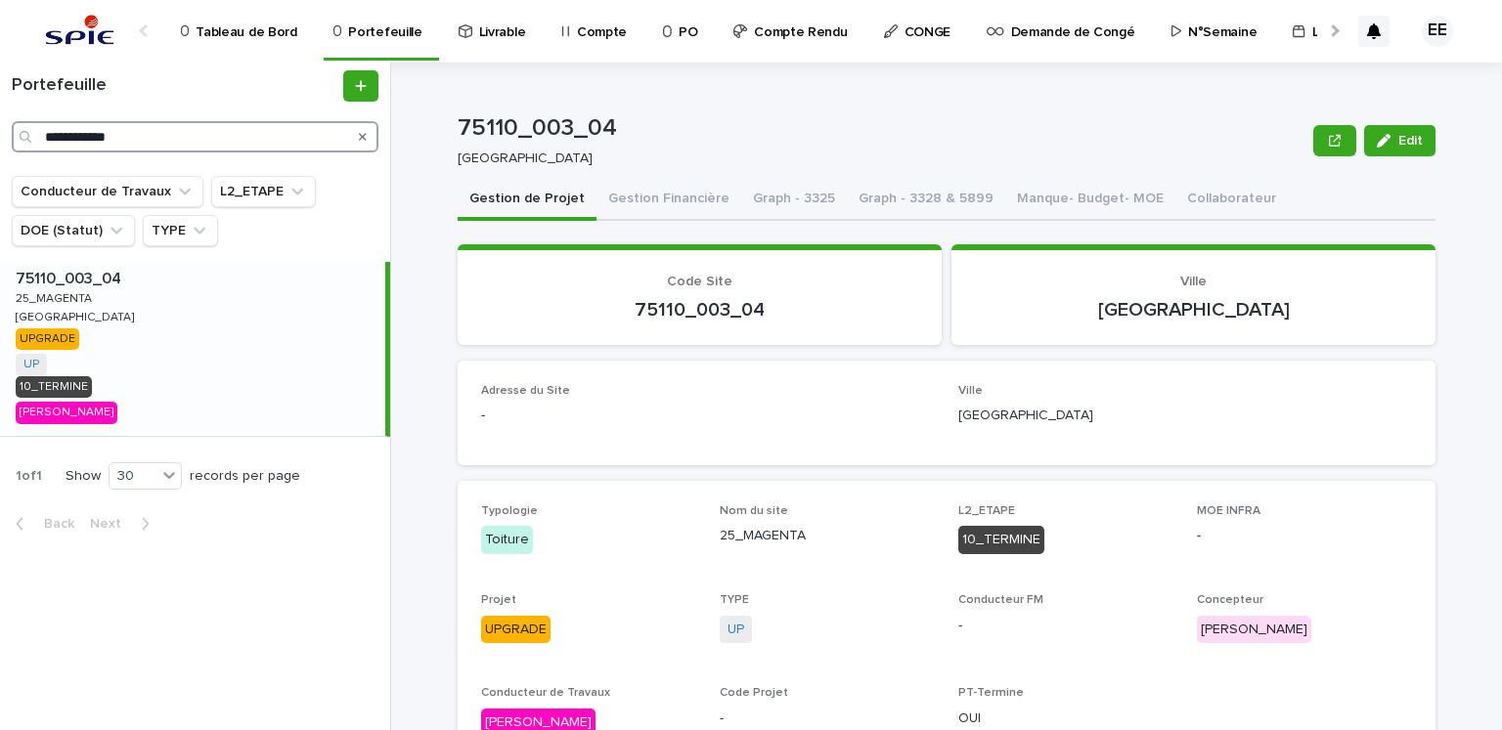
drag, startPoint x: 266, startPoint y: 138, endPoint x: 46, endPoint y: 135, distance: 220.0
click at [46, 135] on input "**********" at bounding box center [195, 136] width 367 height 31
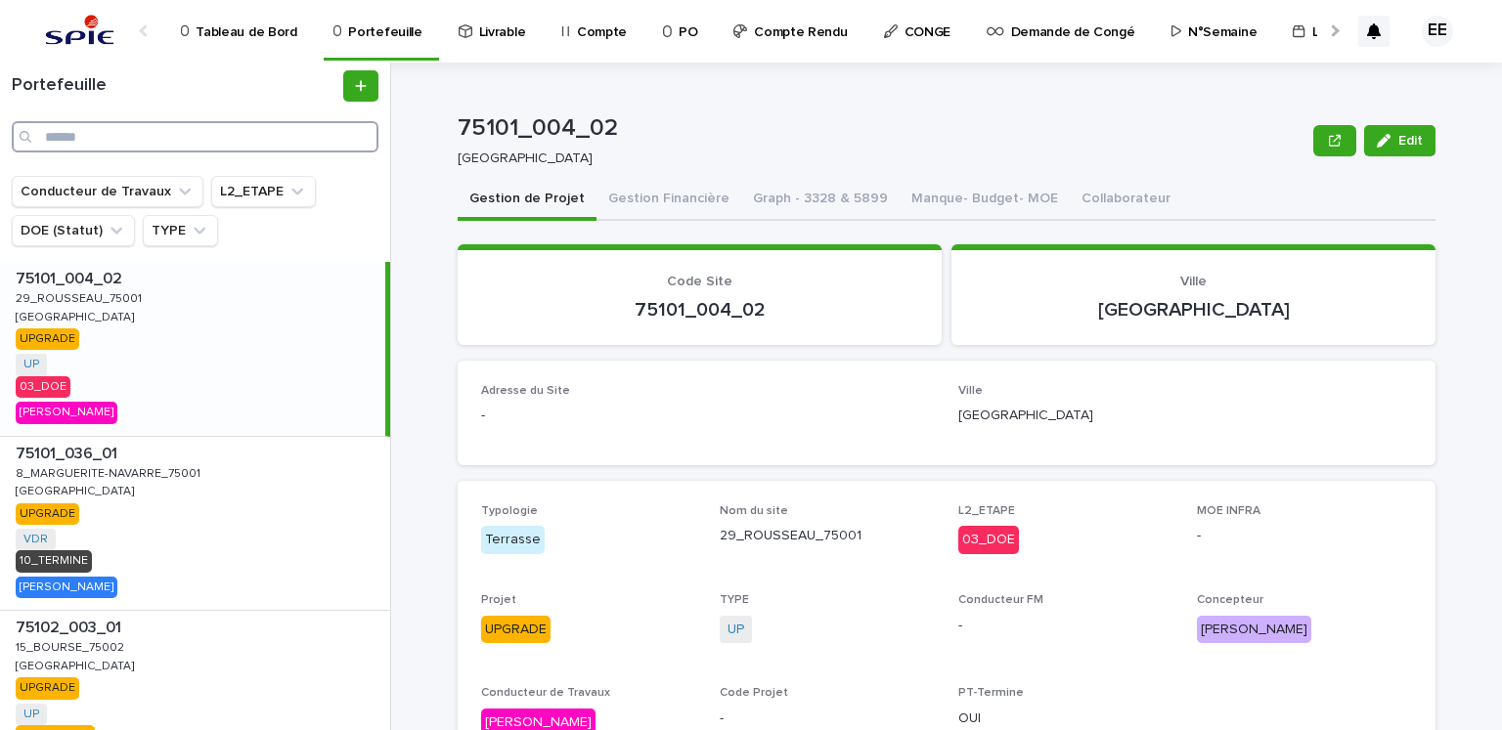
click at [164, 137] on input "Search" at bounding box center [195, 136] width 367 height 31
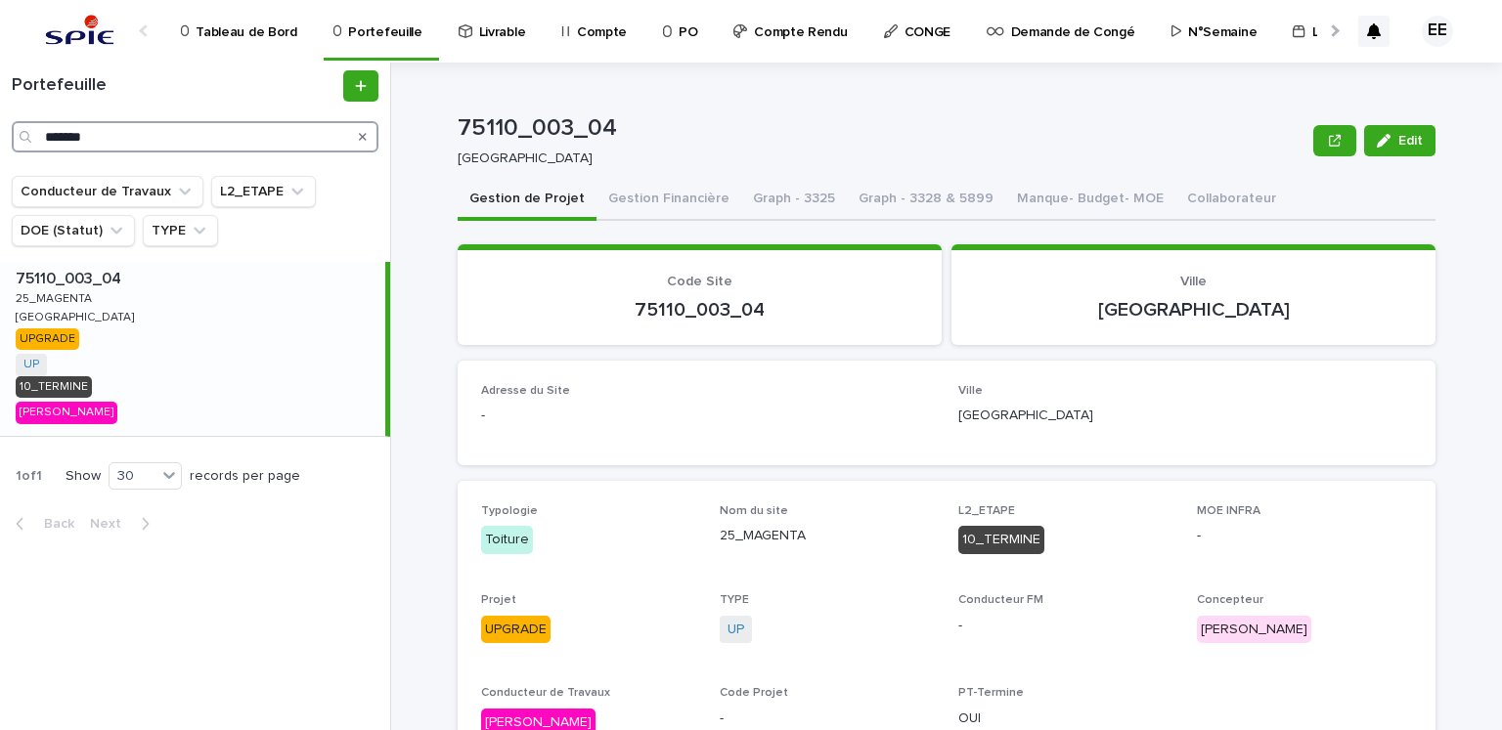
type input "*******"
drag, startPoint x: 603, startPoint y: 123, endPoint x: 446, endPoint y: 142, distance: 158.5
click at [446, 142] on div "75110_003_04 Edit 75110_003_04 [GEOGRAPHIC_DATA] Edit Sorry, there was an error…" at bounding box center [958, 397] width 1087 height 668
copy p "75110_003_04"
